Goal: Book appointment/travel/reservation

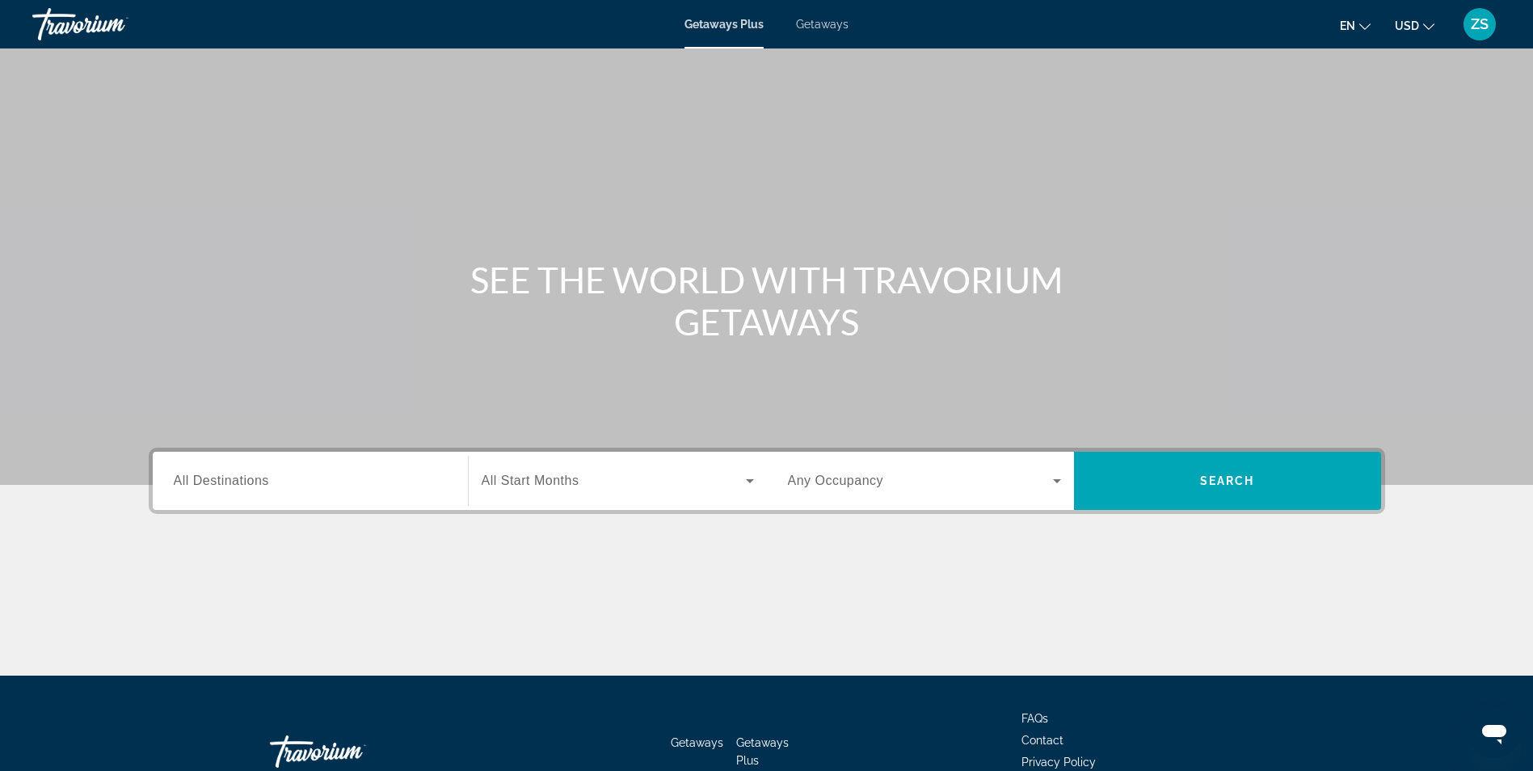
click at [1057, 473] on icon "Search widget" at bounding box center [1056, 480] width 19 height 19
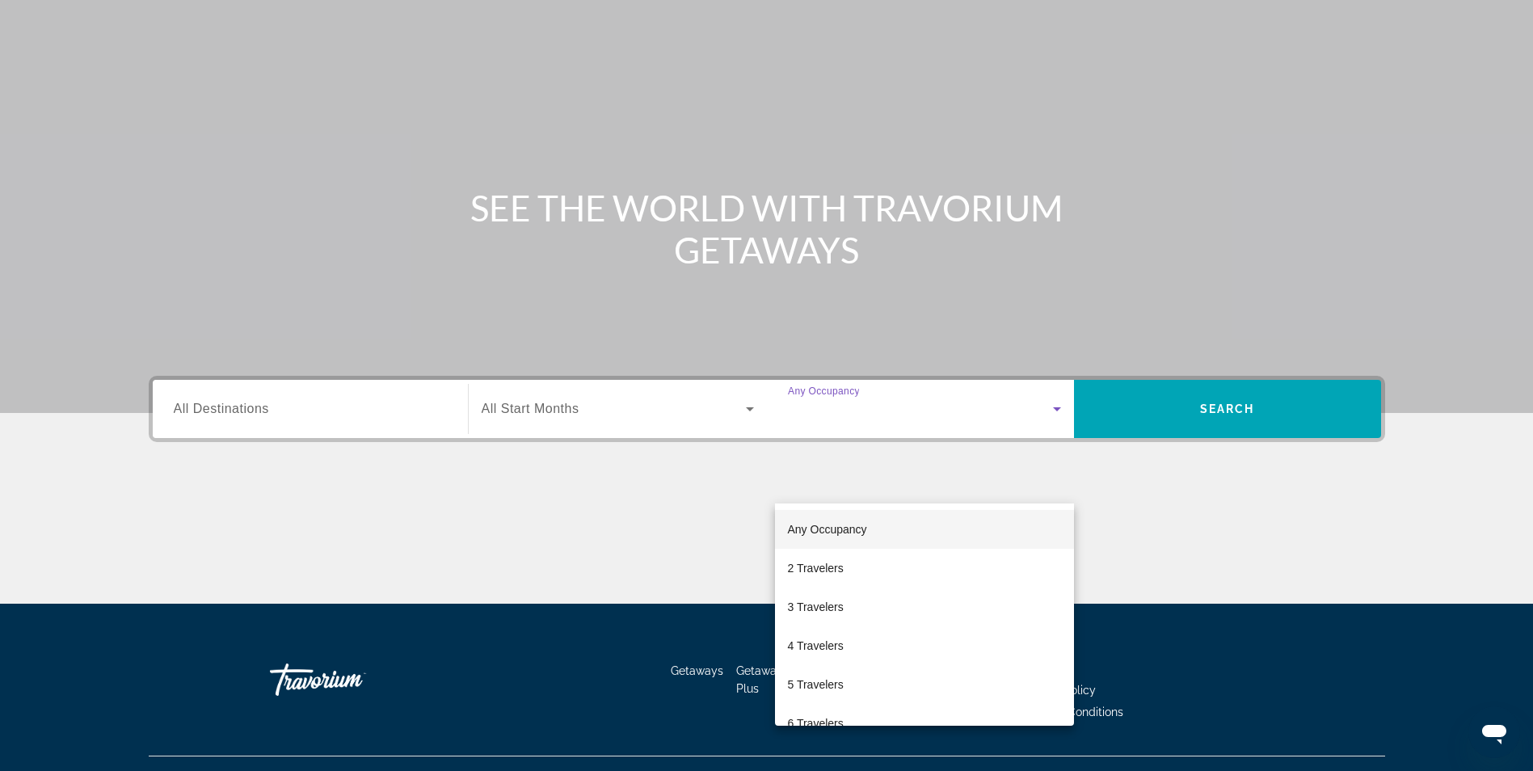
scroll to position [103, 0]
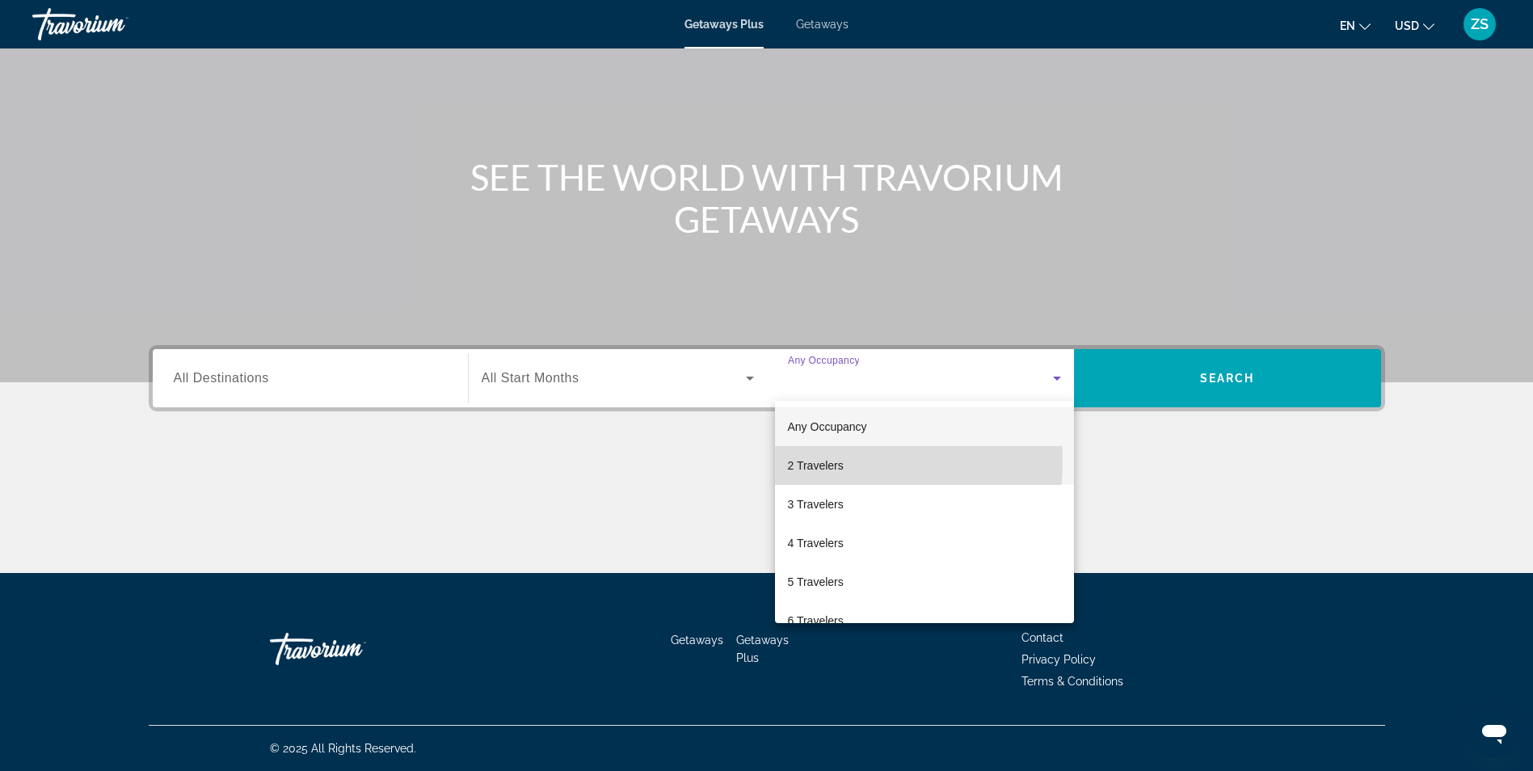
click at [794, 461] on span "2 Travelers" at bounding box center [816, 465] width 56 height 19
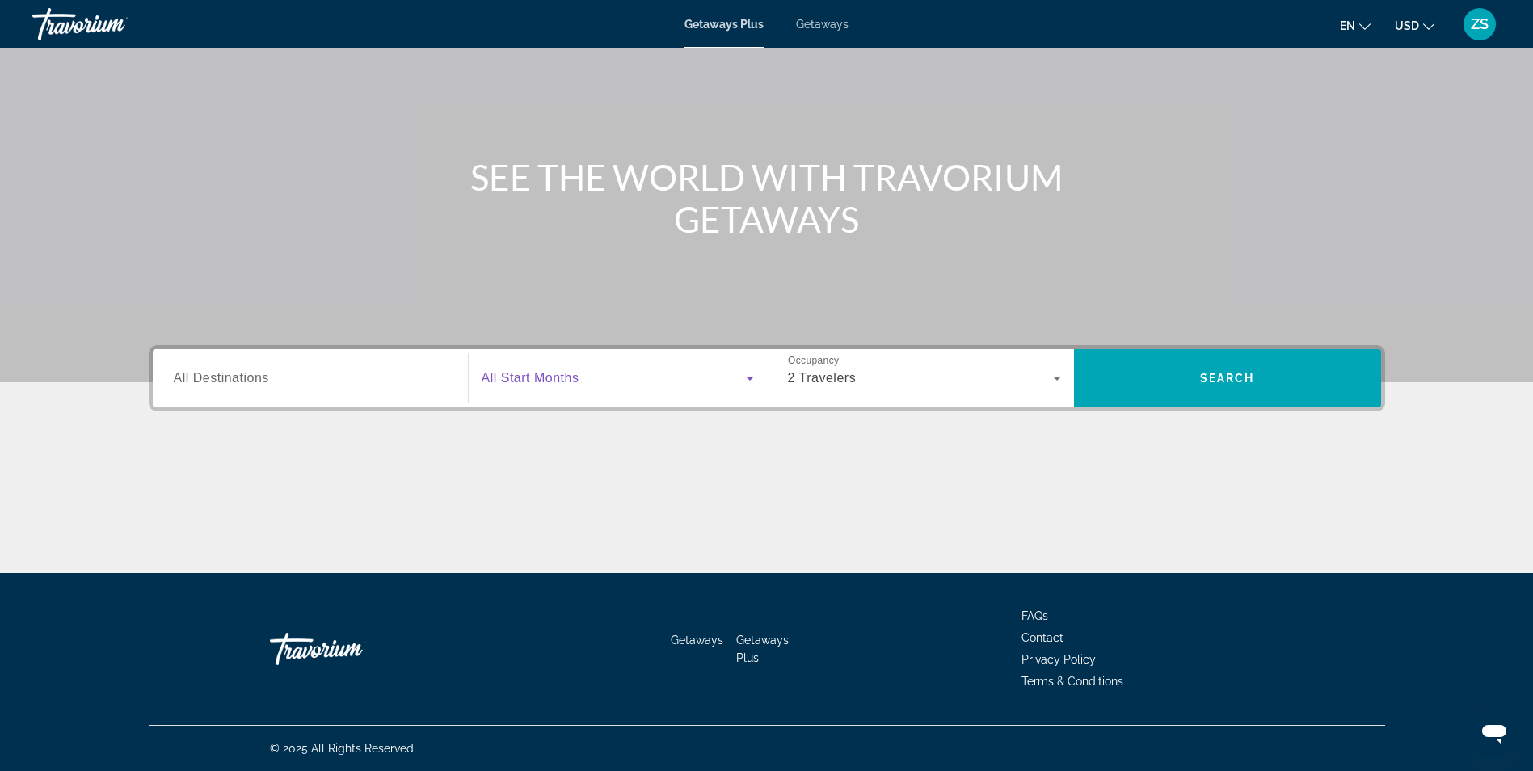
click at [704, 376] on span "Search widget" at bounding box center [614, 377] width 264 height 19
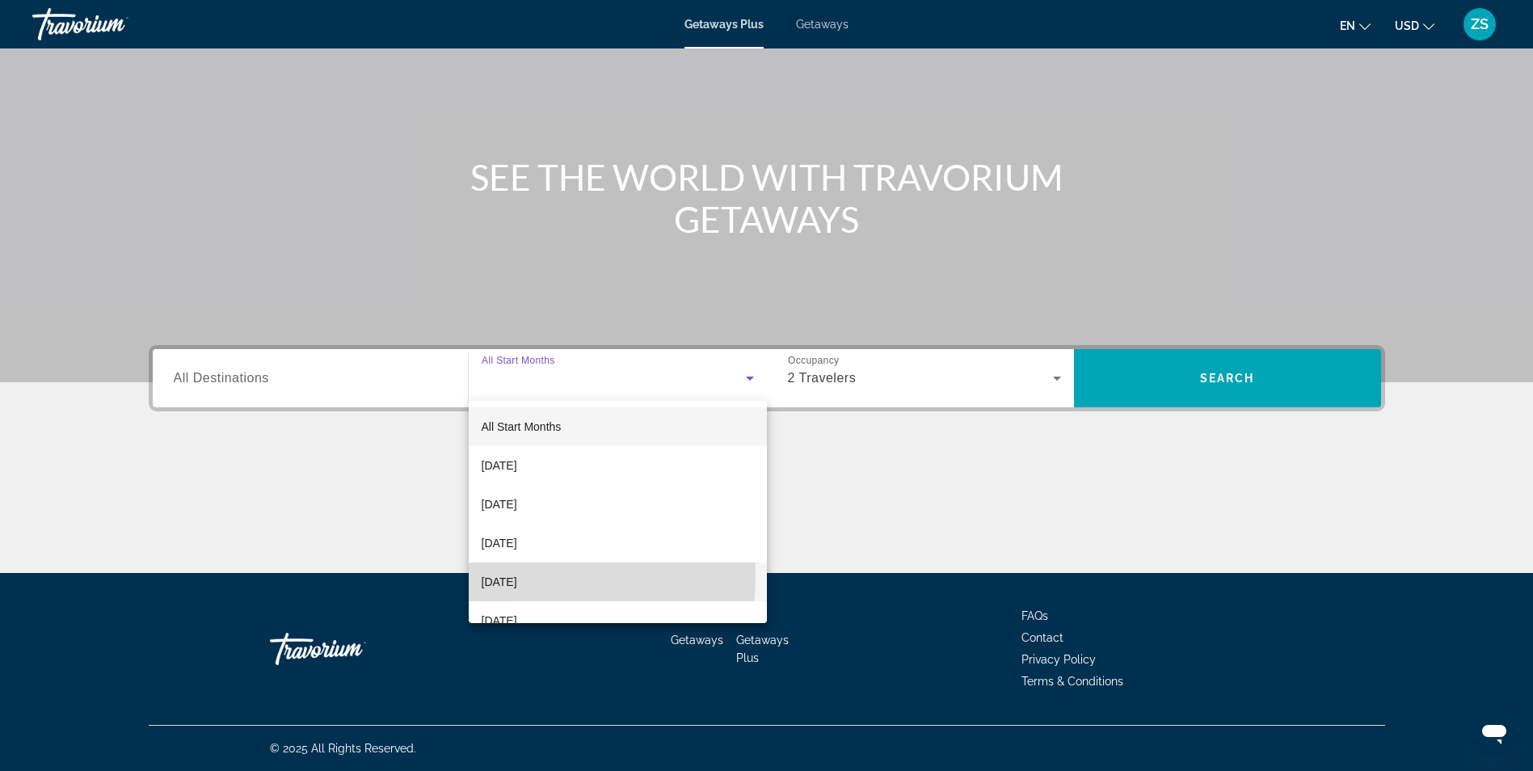
click at [517, 575] on span "[DATE]" at bounding box center [500, 581] width 36 height 19
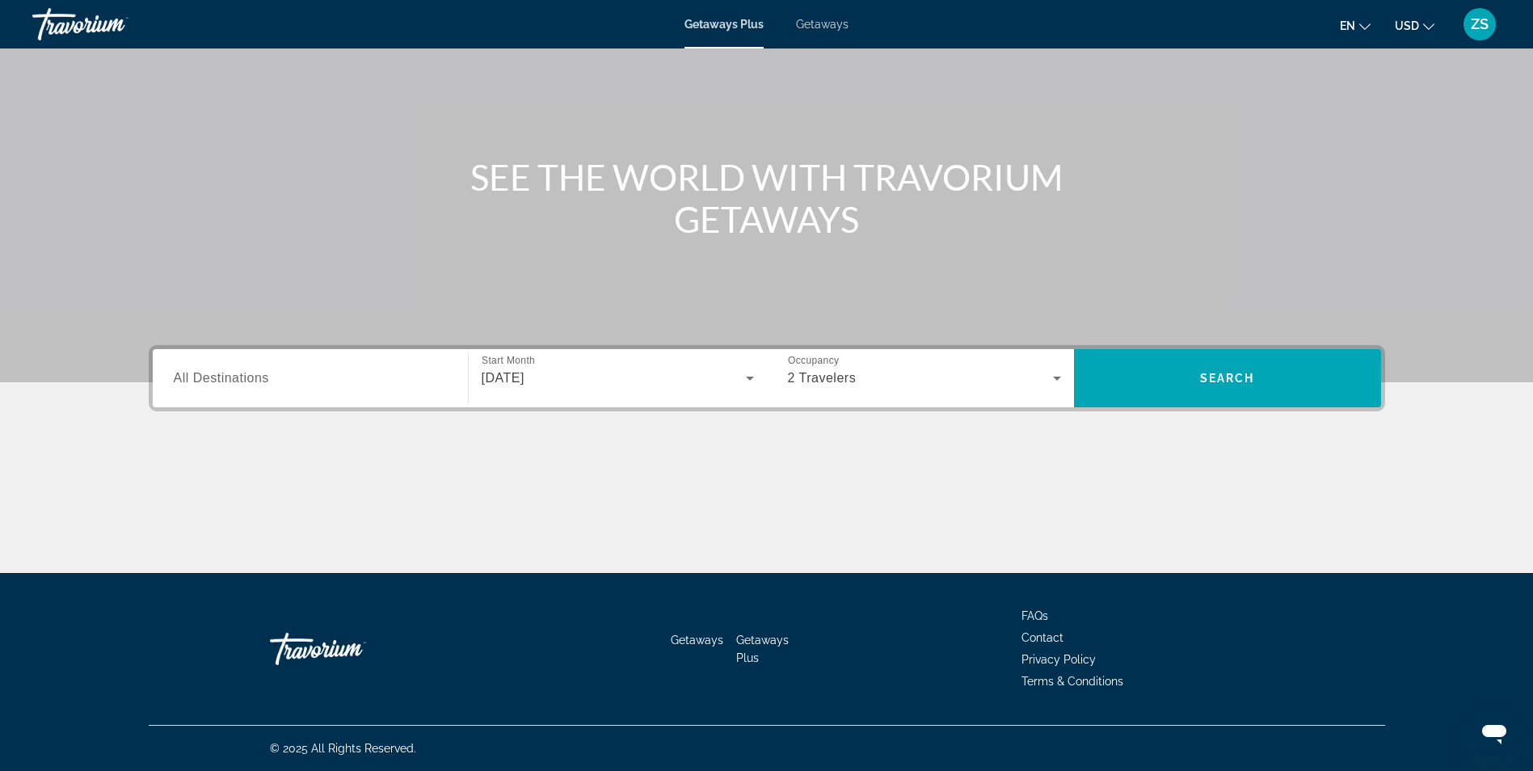
click at [318, 389] on div "Search widget" at bounding box center [310, 379] width 273 height 46
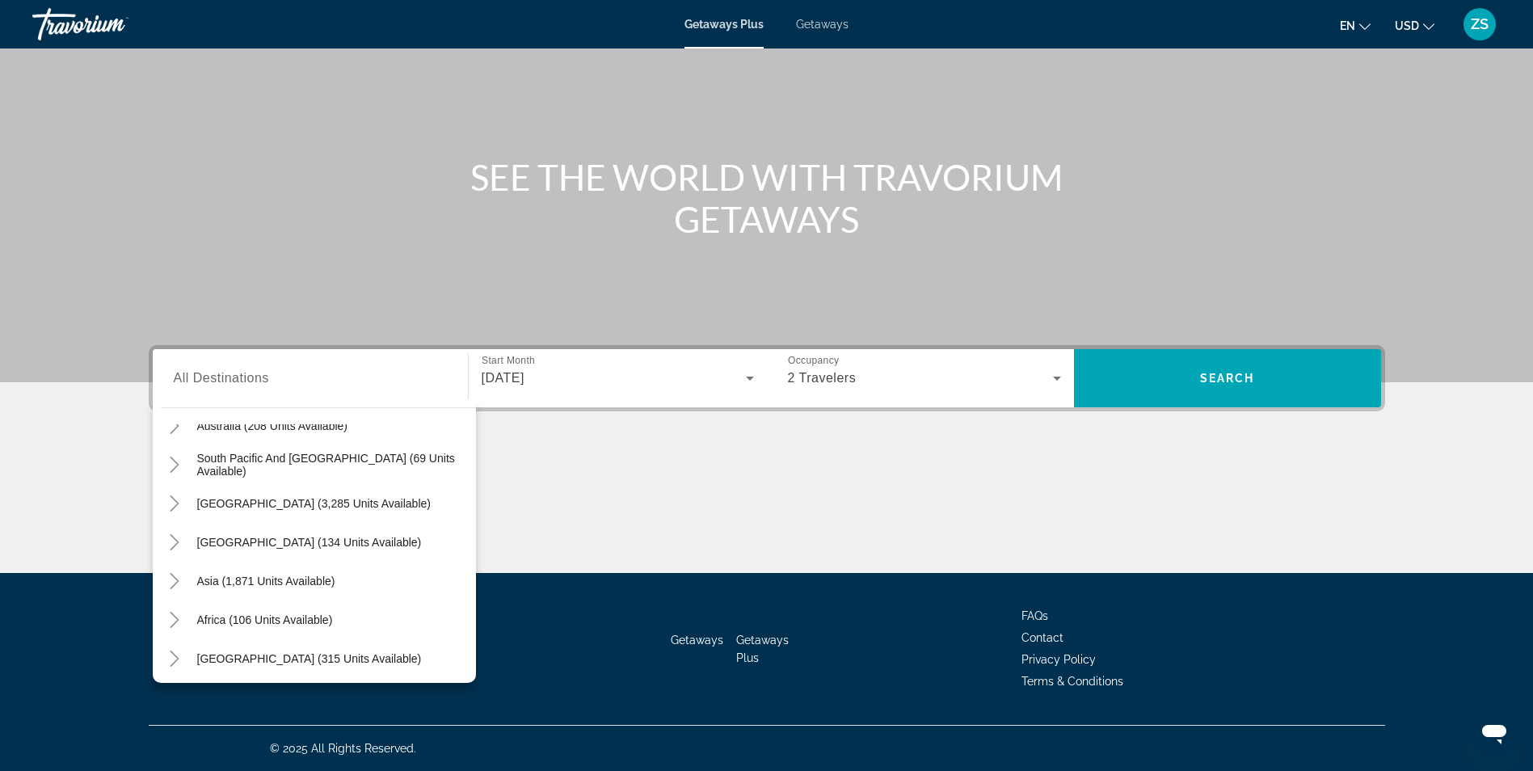
scroll to position [262, 0]
click at [173, 582] on icon "Toggle Asia (1,871 units available)" at bounding box center [174, 578] width 16 height 16
click at [163, 657] on mat-icon "Toggle Middle East (315 units available)" at bounding box center [175, 656] width 28 height 28
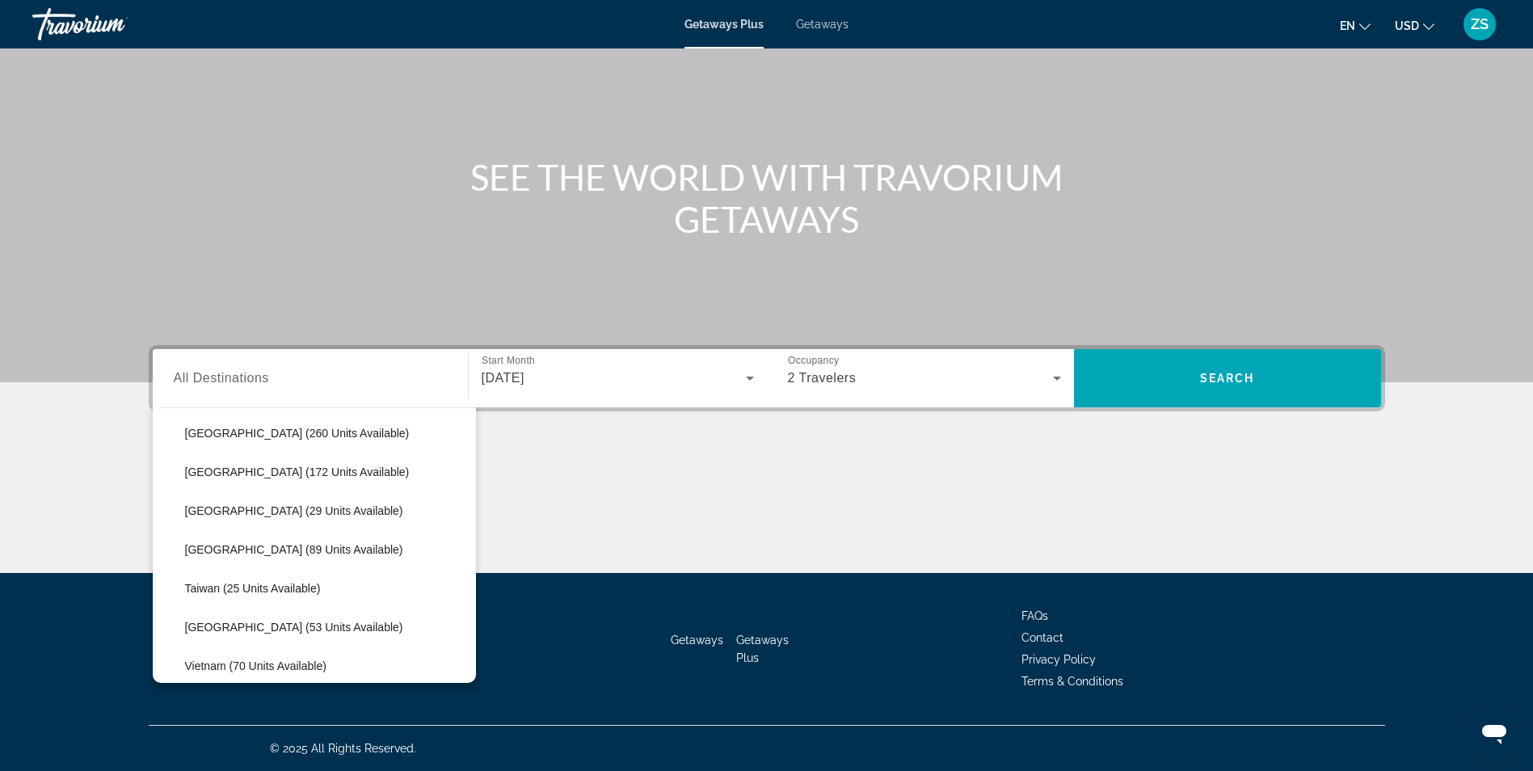
scroll to position [585, 0]
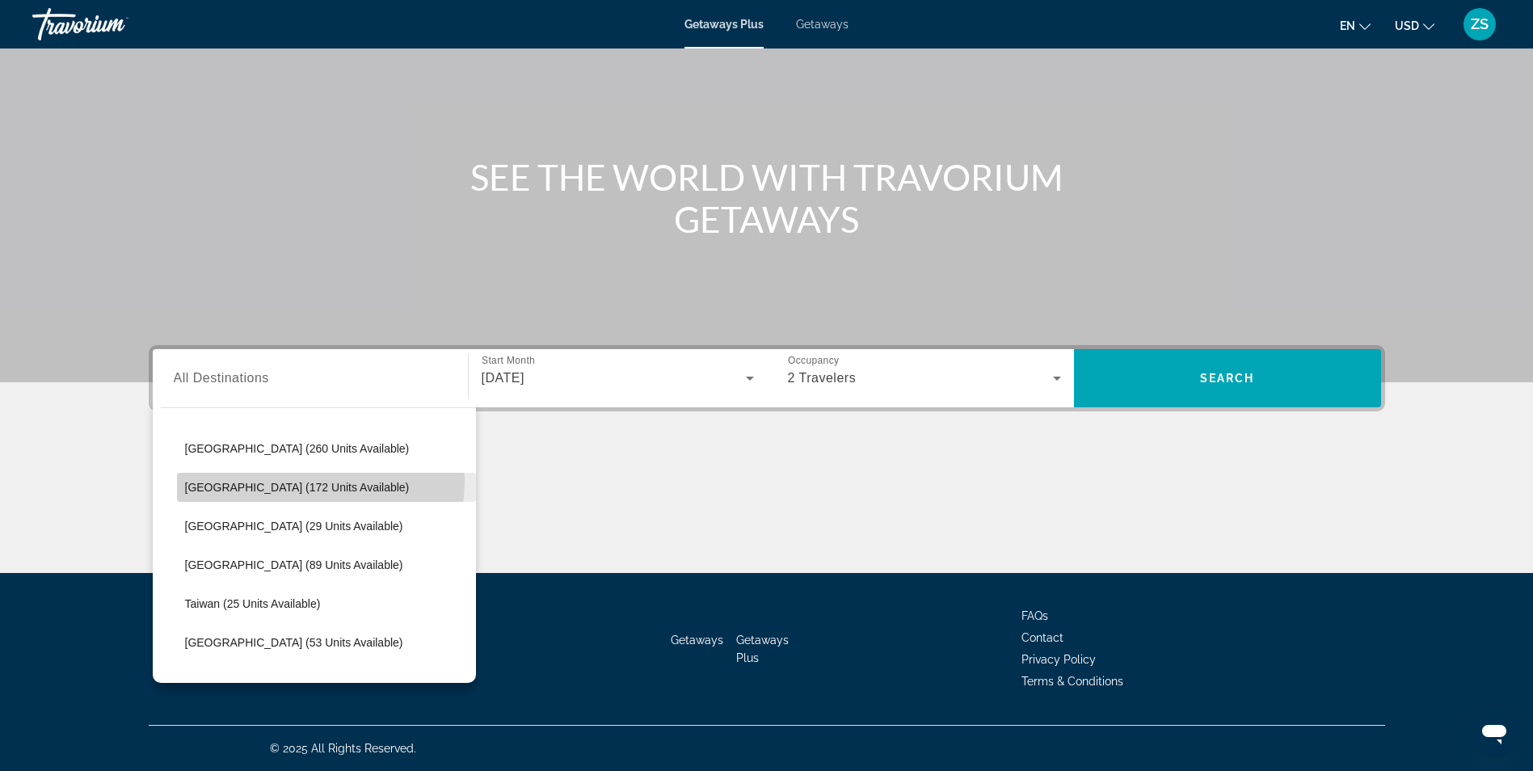
click at [294, 481] on span "[GEOGRAPHIC_DATA] (172 units available)" at bounding box center [297, 487] width 225 height 13
type input "**********"
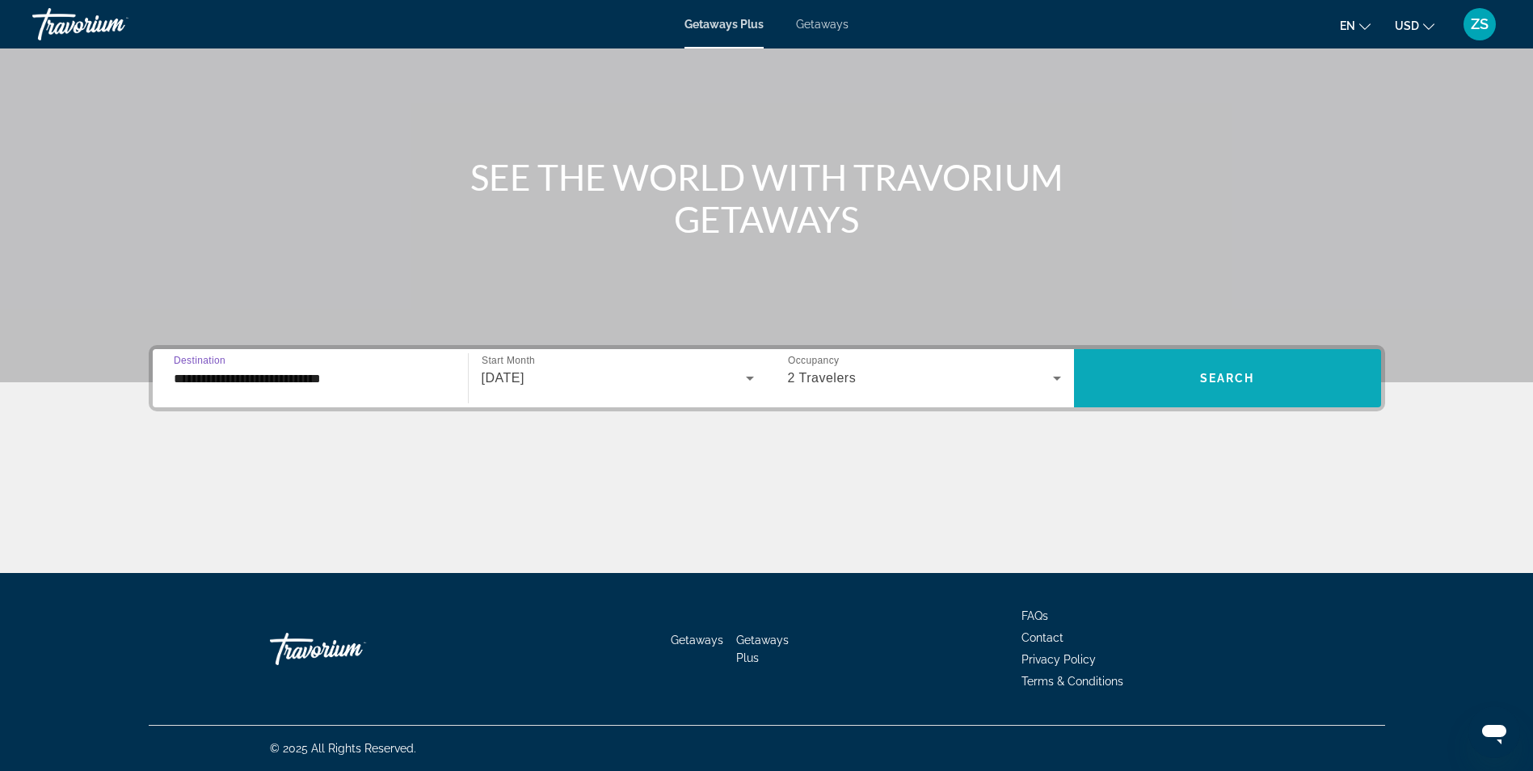
click at [1224, 391] on span "Search widget" at bounding box center [1227, 378] width 307 height 39
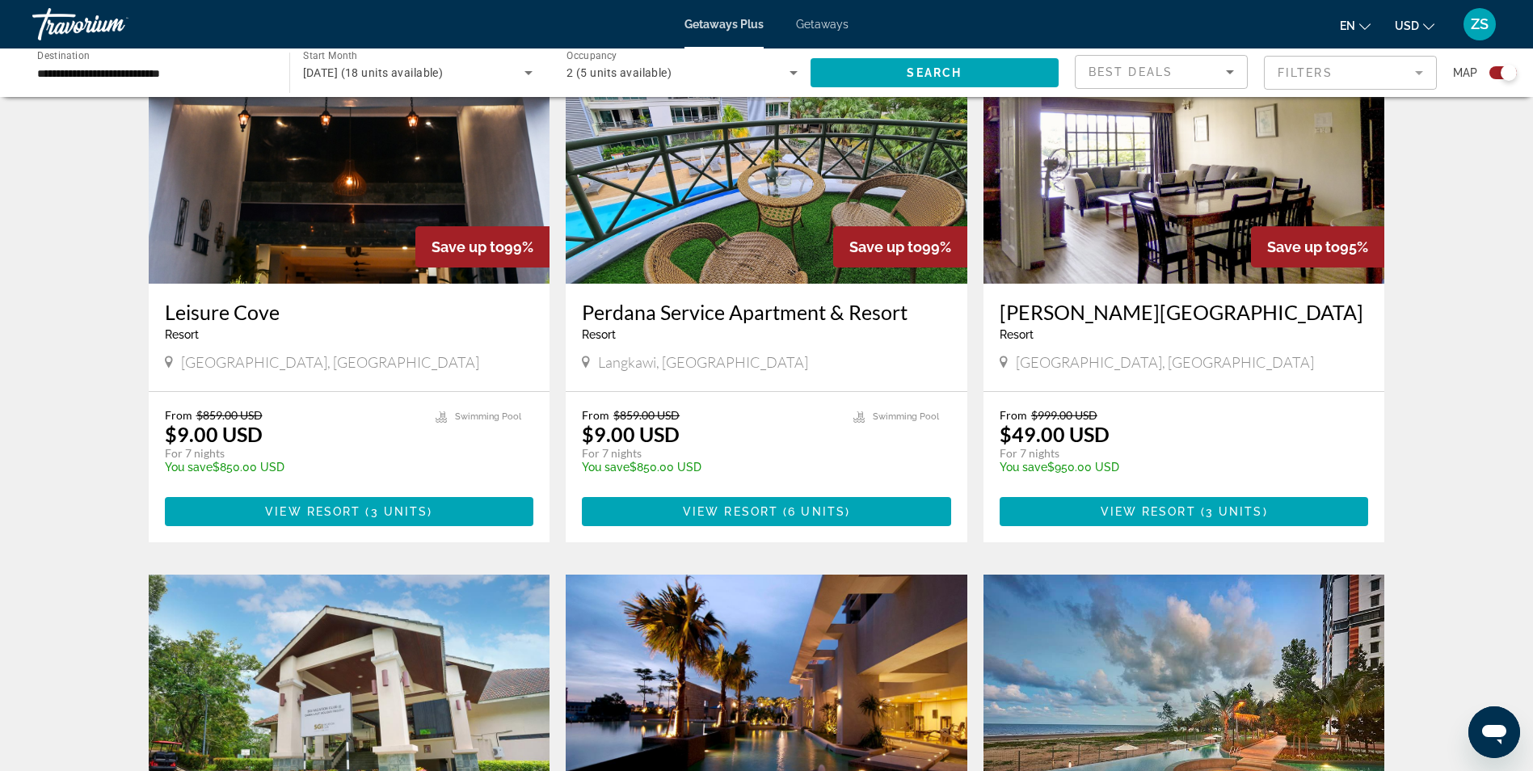
scroll to position [632, 0]
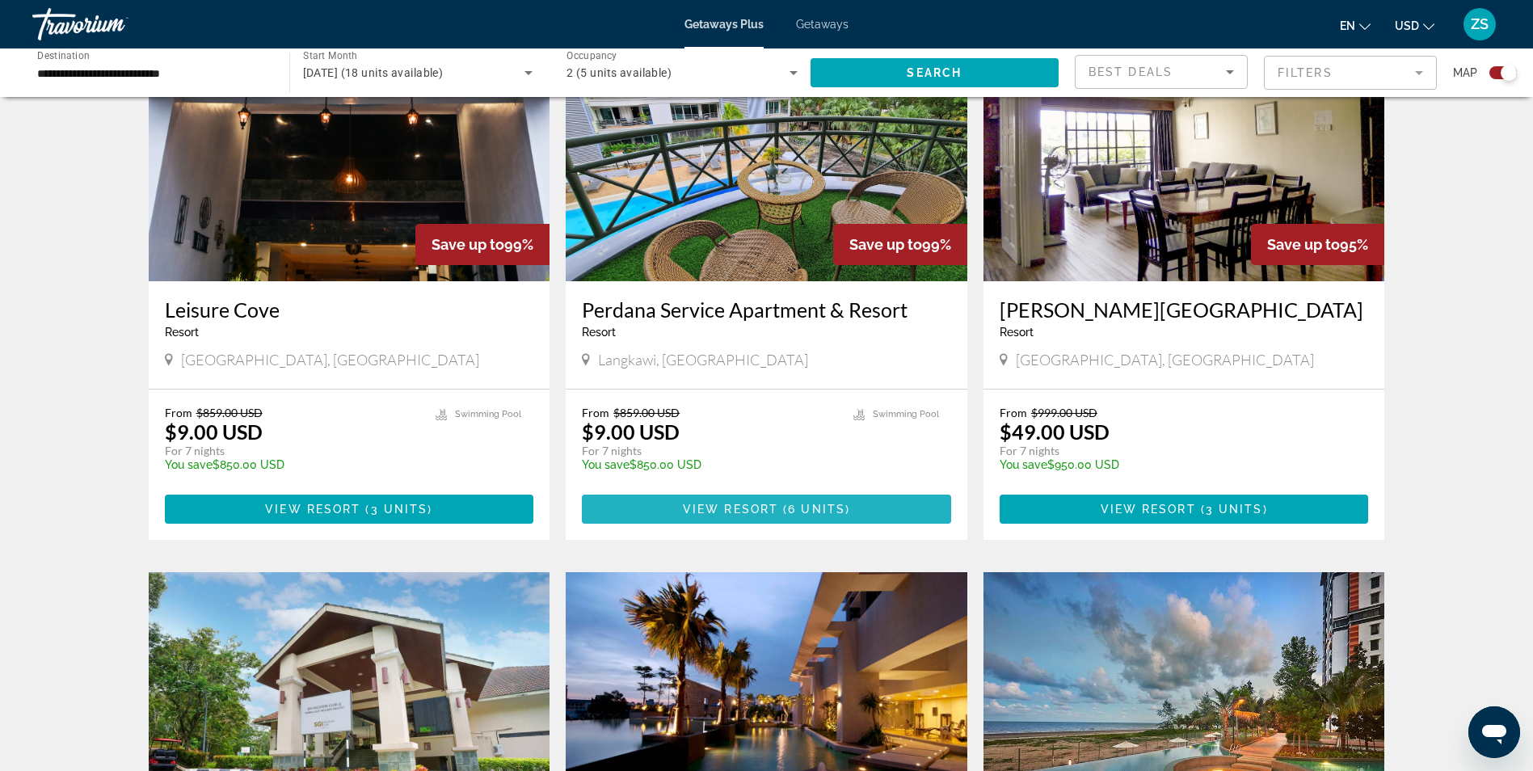
click at [806, 517] on span "Main content" at bounding box center [766, 509] width 369 height 39
